Goal: Task Accomplishment & Management: Manage account settings

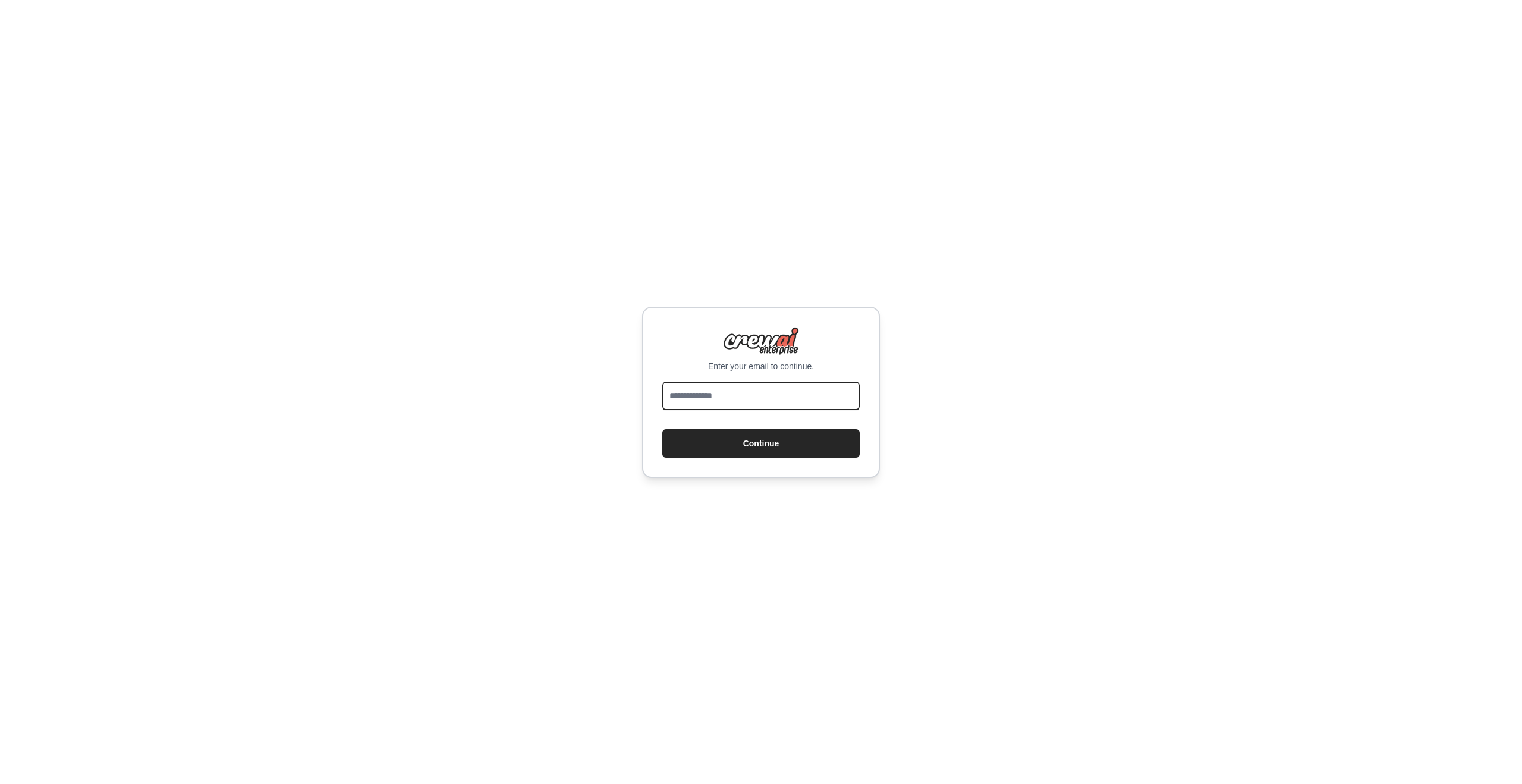
click at [707, 402] on input "email" at bounding box center [761, 395] width 197 height 28
type input "**********"
click at [716, 445] on button "Continue" at bounding box center [761, 443] width 197 height 28
